Goal: Unclear: Browse casually

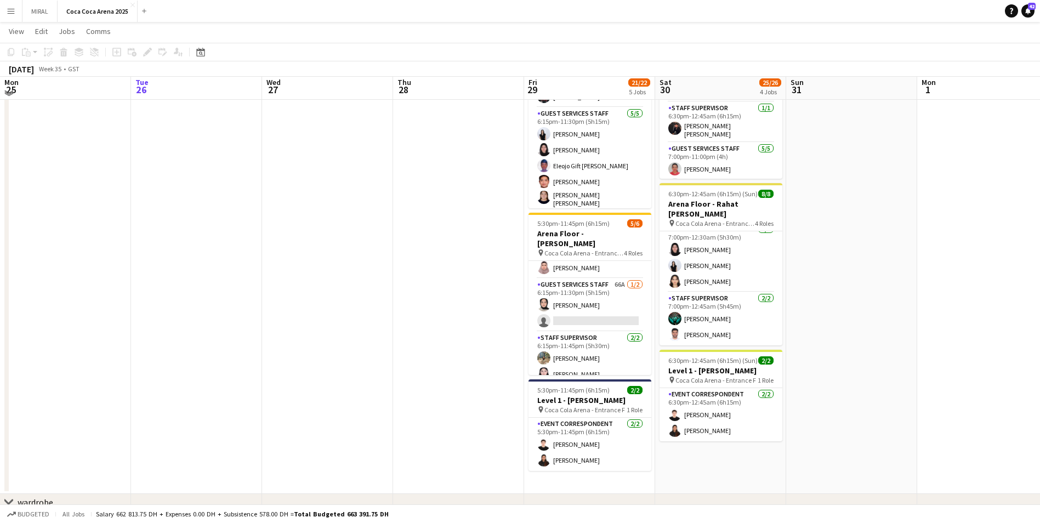
scroll to position [397, 0]
